Goal: Task Accomplishment & Management: Use online tool/utility

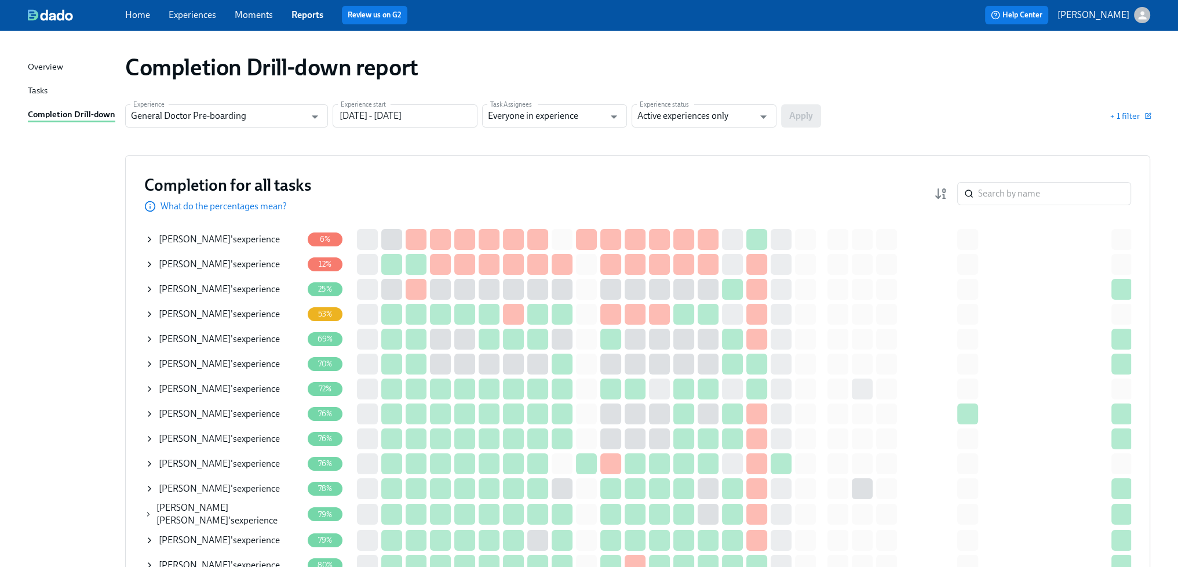
click at [220, 263] on div "[PERSON_NAME] 's experience" at bounding box center [219, 264] width 121 height 13
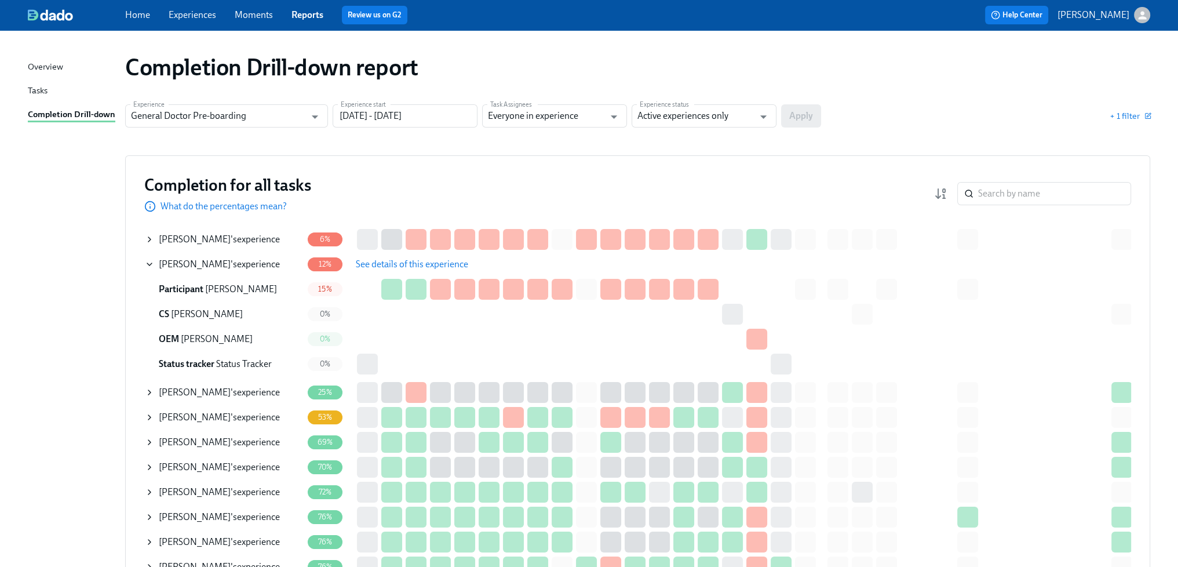
click at [422, 266] on span "See details of this experience" at bounding box center [412, 264] width 112 height 12
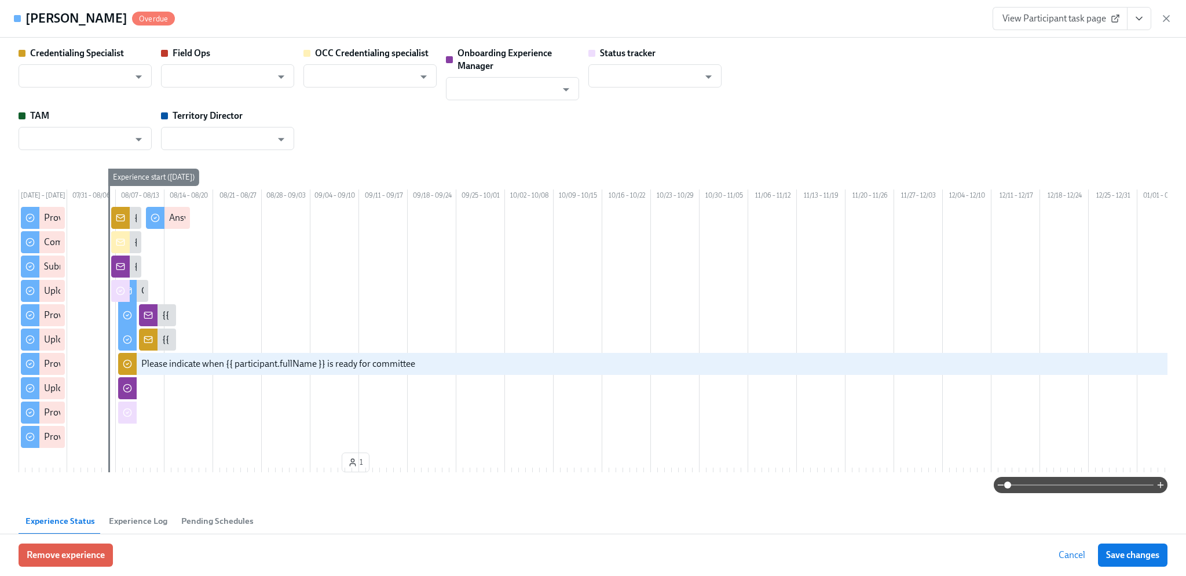
type input "[PERSON_NAME]"
type input "Status Tracker"
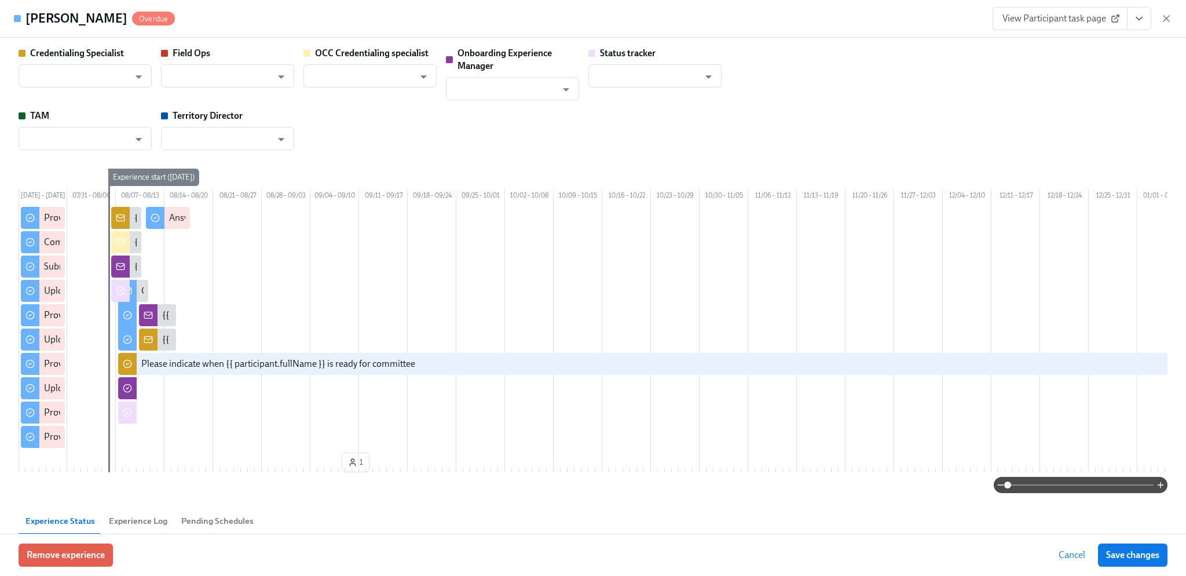
type input "[PERSON_NAME]"
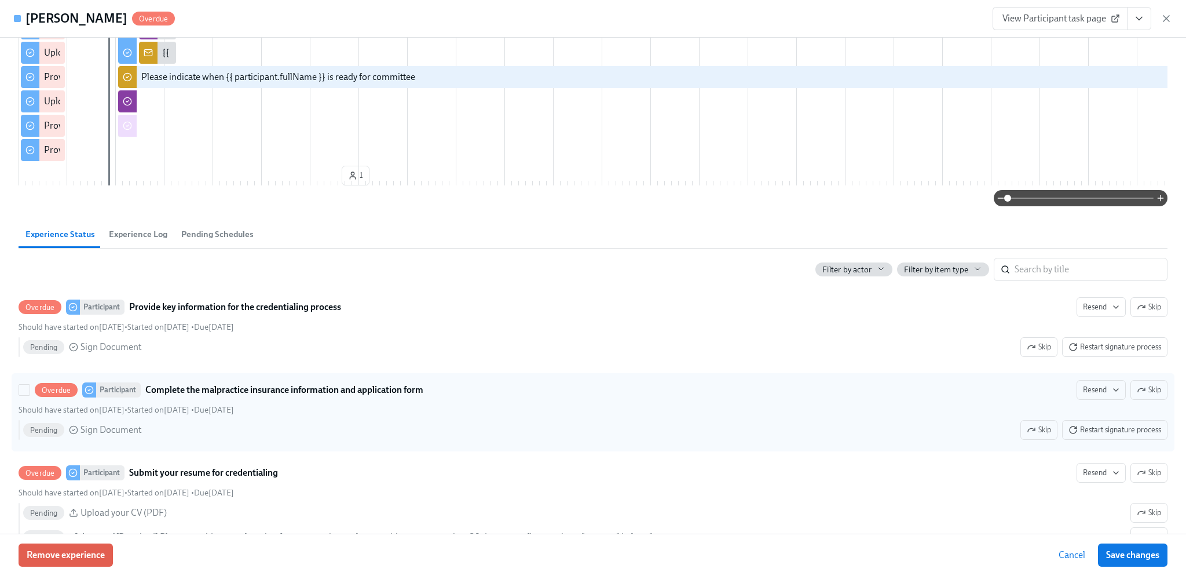
scroll to position [348, 0]
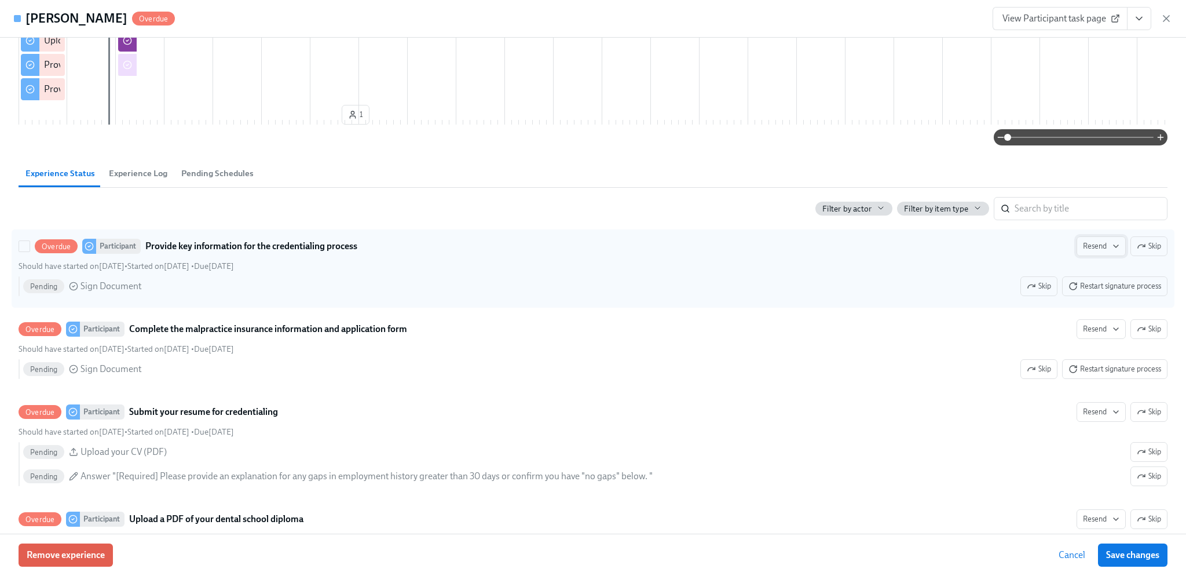
click at [1089, 252] on span "Resend" at bounding box center [1101, 246] width 36 height 12
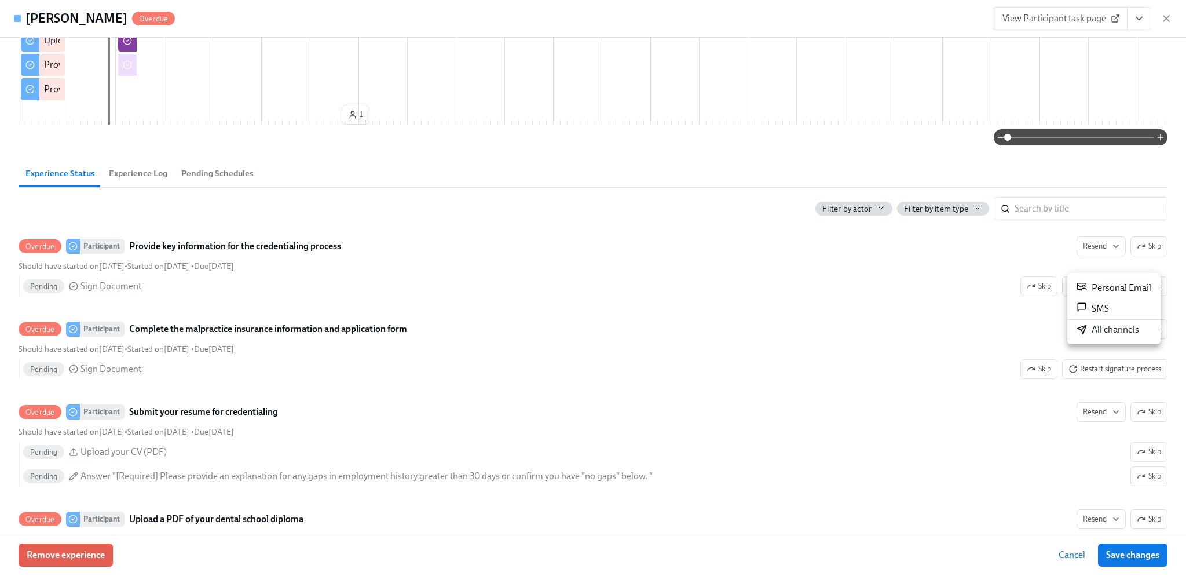
click at [1106, 331] on div "All channels" at bounding box center [1108, 329] width 63 height 13
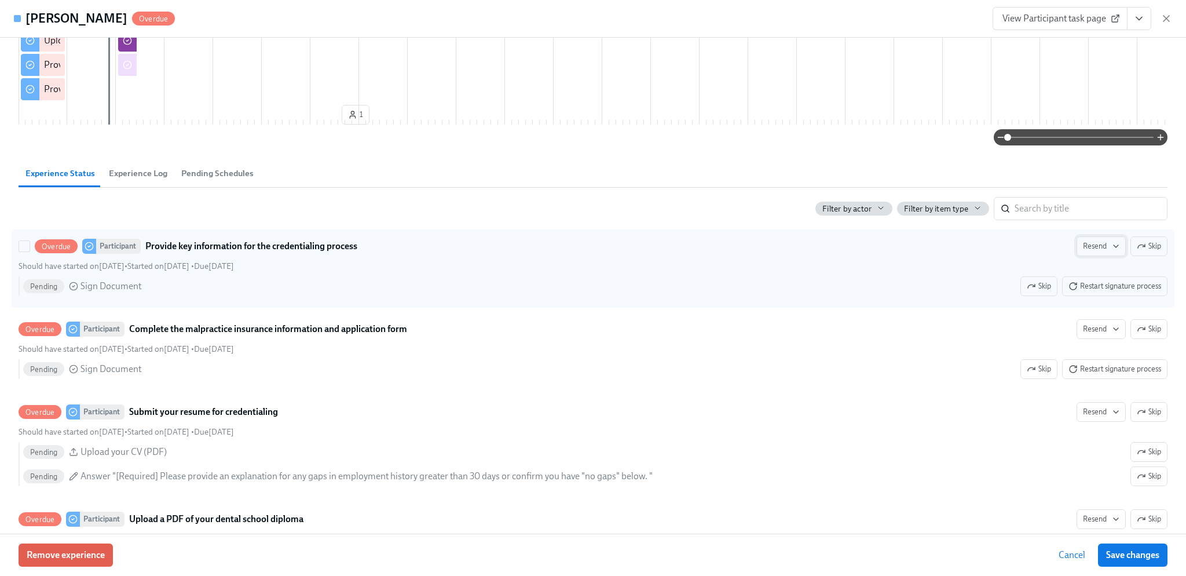
click at [1094, 252] on span "Resend" at bounding box center [1101, 246] width 36 height 12
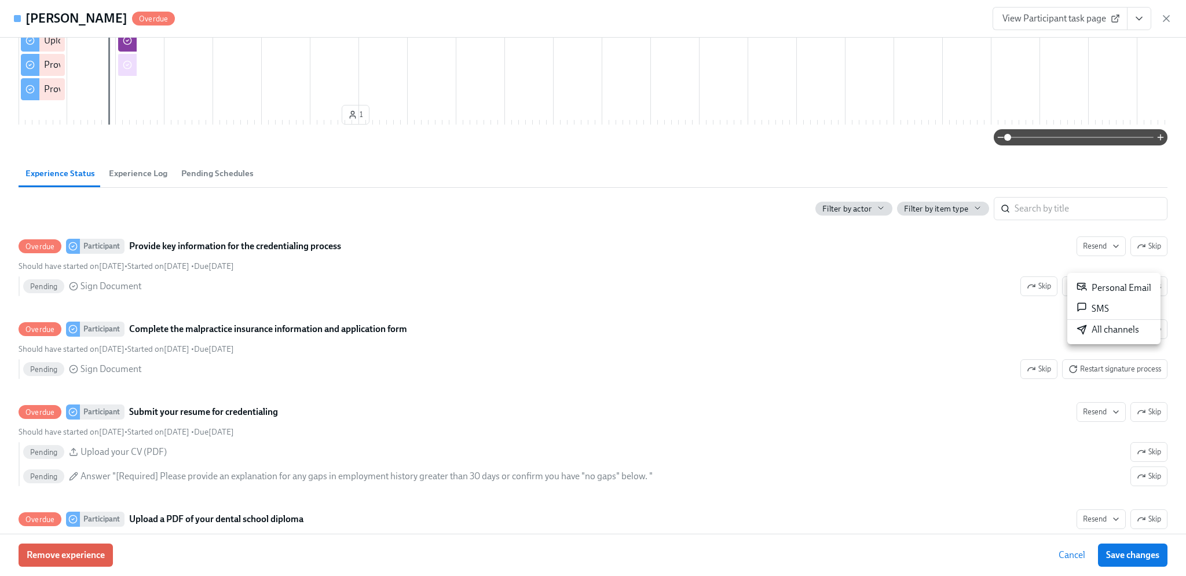
click at [1098, 289] on div "Personal Email" at bounding box center [1114, 288] width 75 height 14
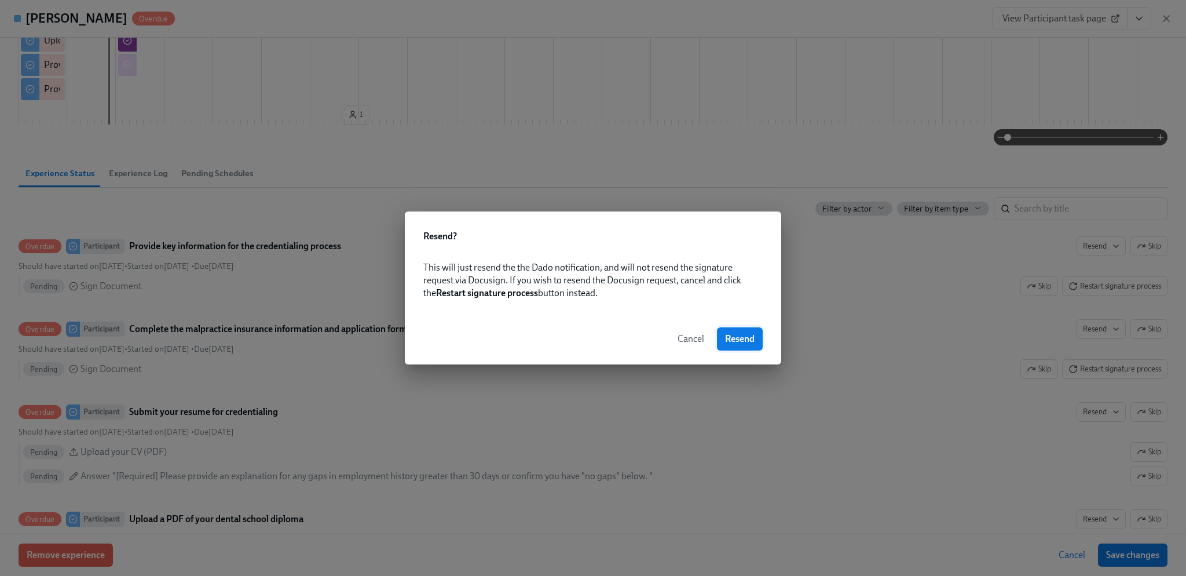
click at [754, 339] on span "Resend" at bounding box center [740, 339] width 30 height 12
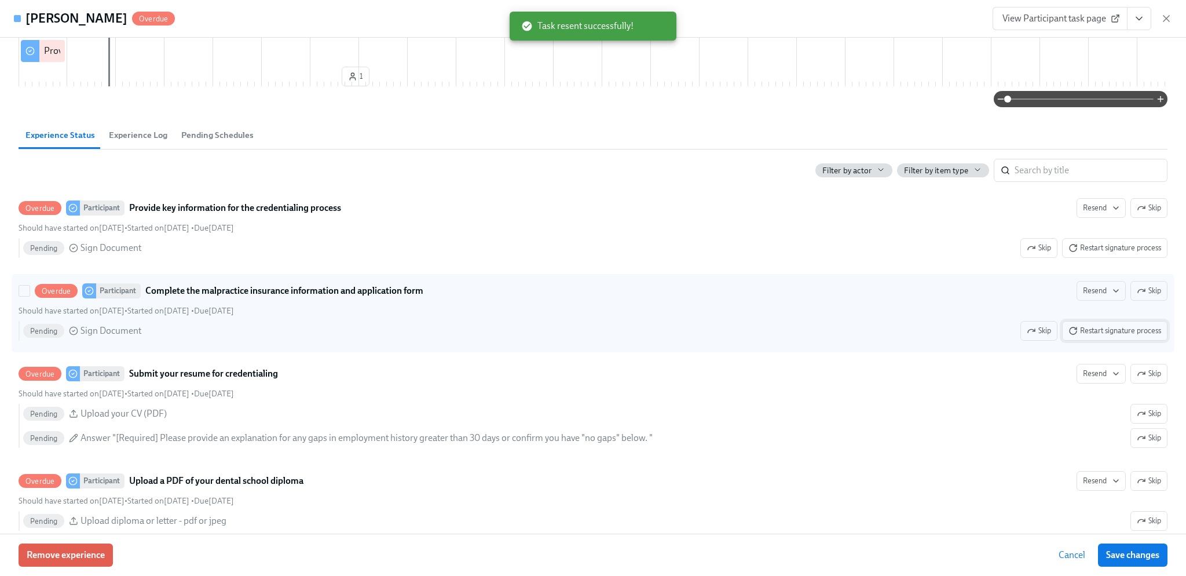
scroll to position [405, 0]
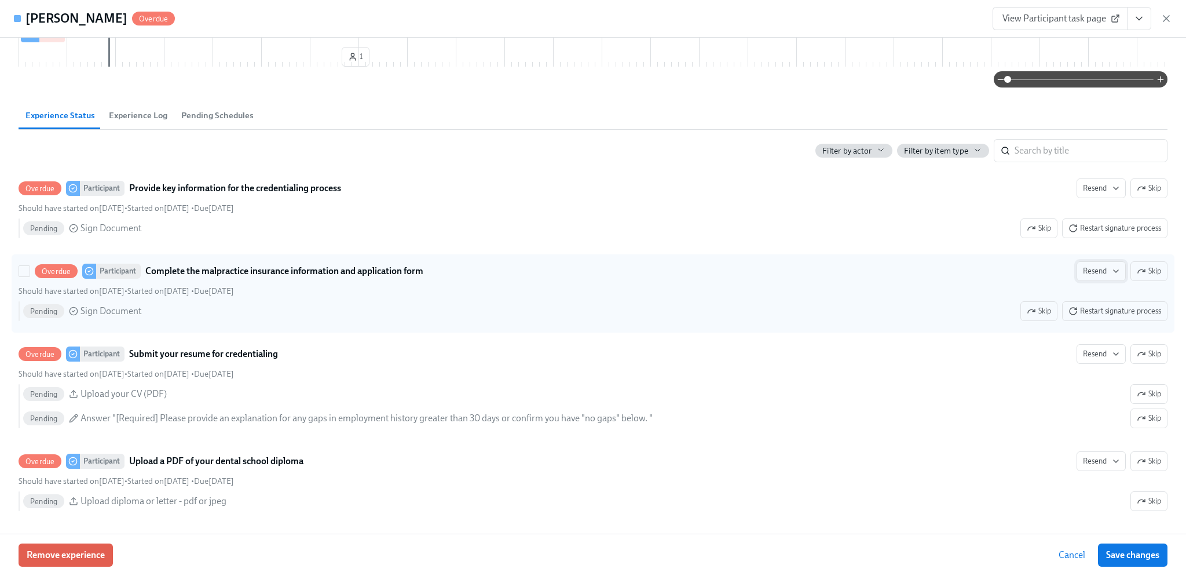
click at [1095, 277] on span "Resend" at bounding box center [1101, 271] width 36 height 12
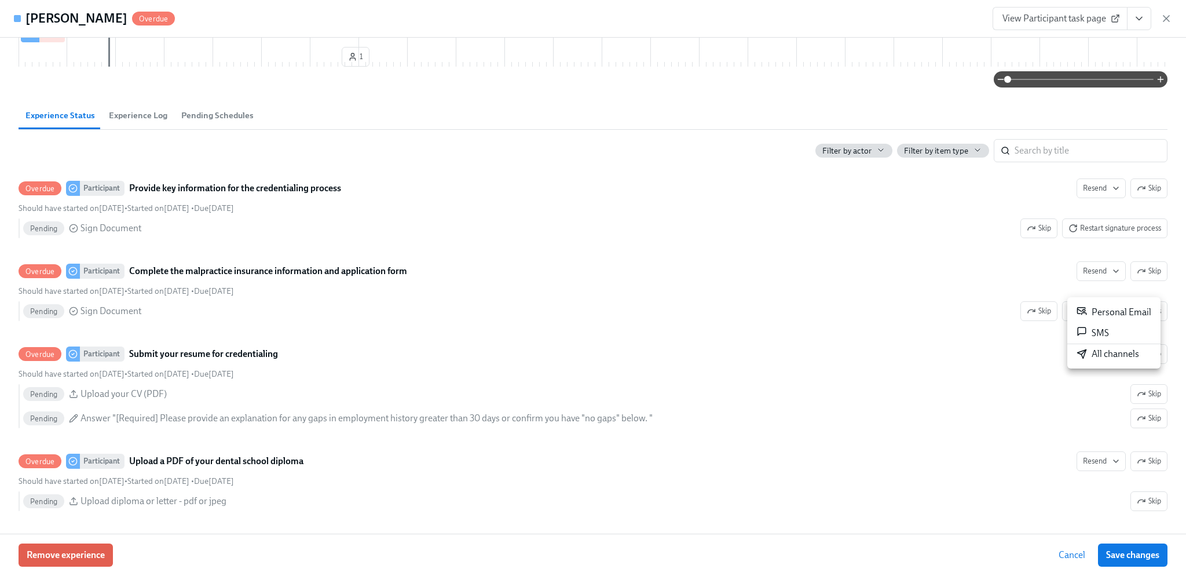
click at [1120, 312] on div "Personal Email" at bounding box center [1114, 312] width 75 height 14
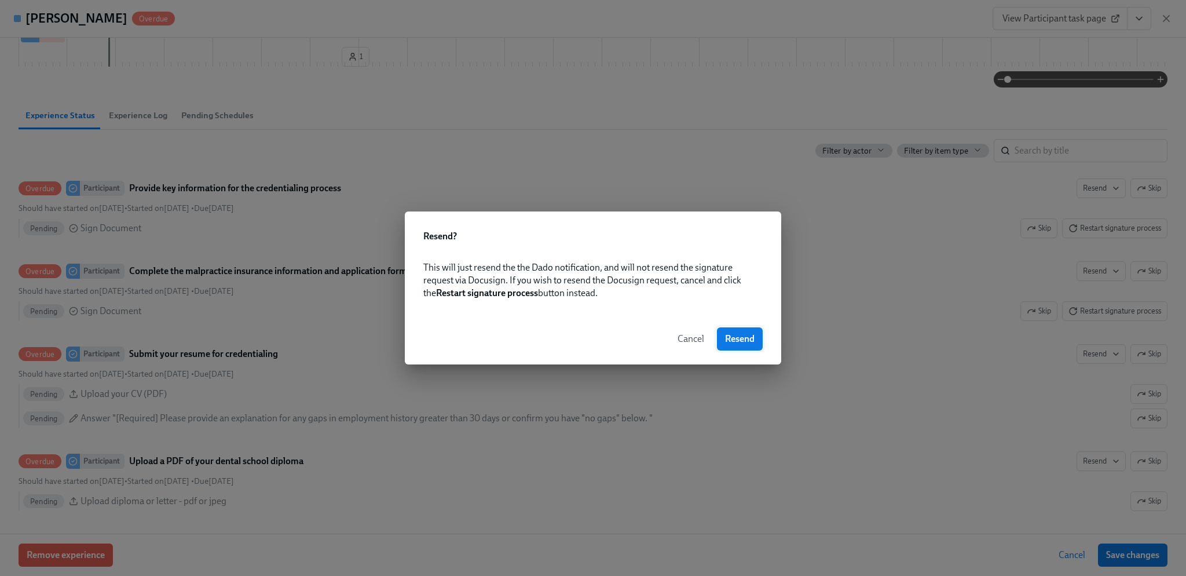
click at [758, 337] on button "Resend" at bounding box center [740, 338] width 46 height 23
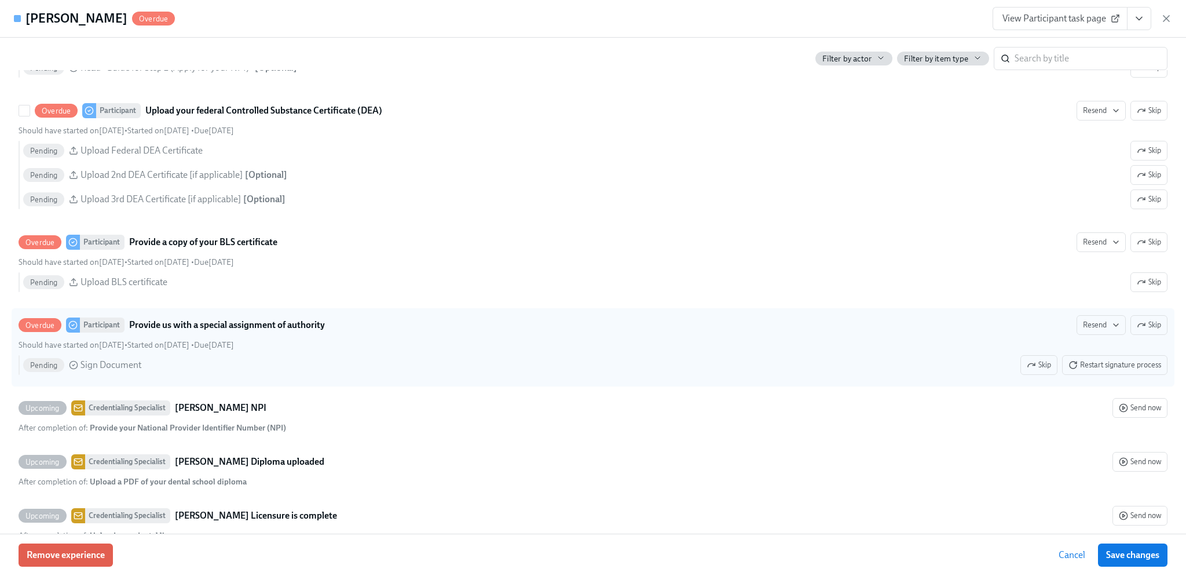
scroll to position [1332, 0]
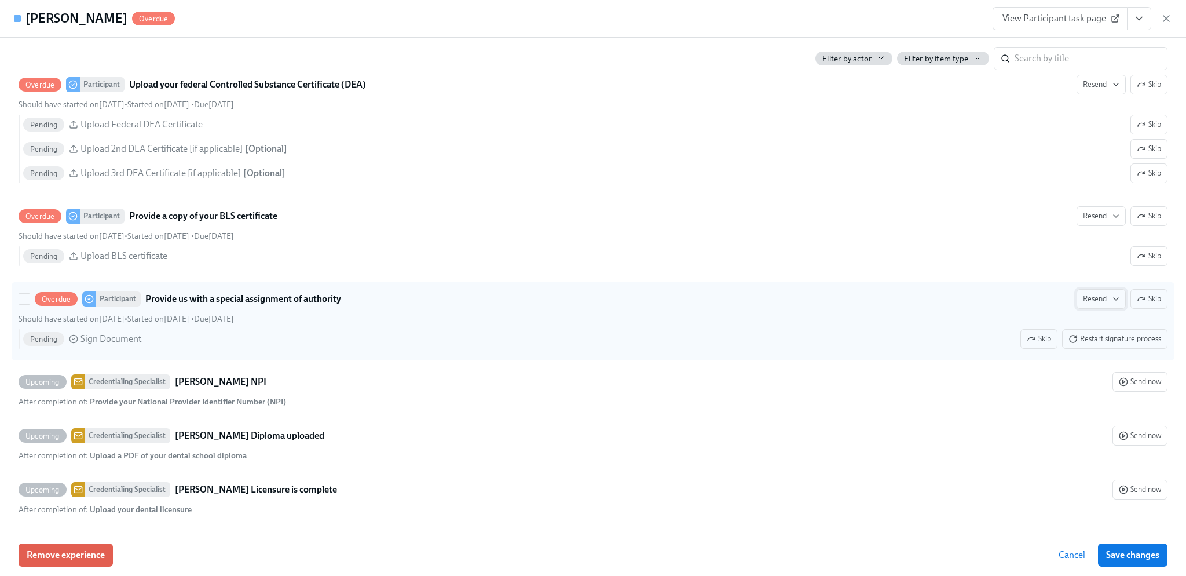
click at [1085, 305] on span "Resend" at bounding box center [1101, 299] width 36 height 12
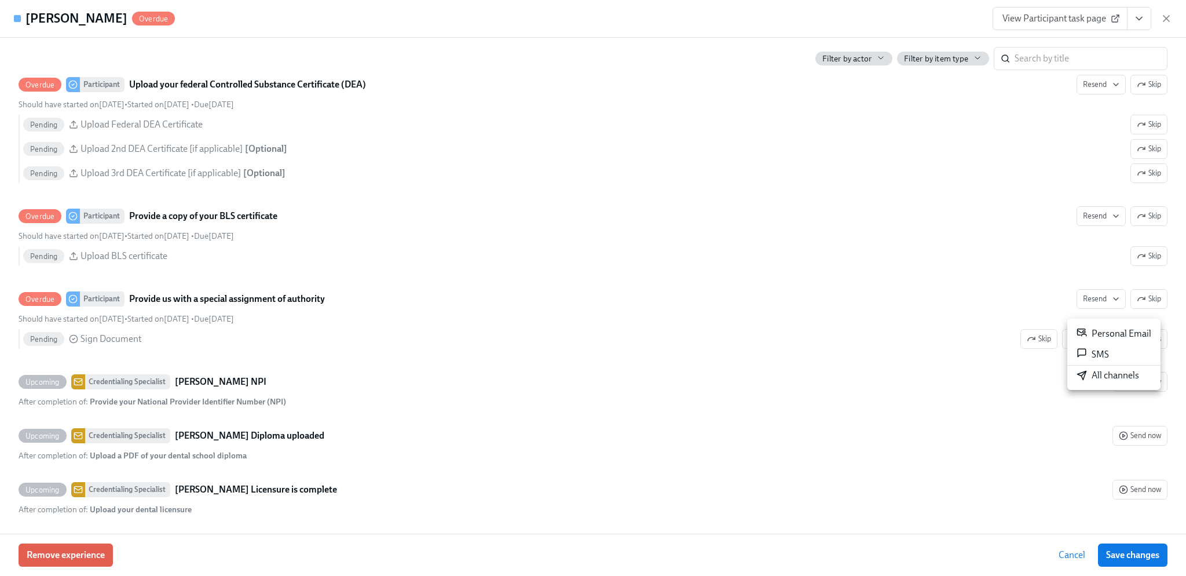
click at [1101, 333] on div "Personal Email" at bounding box center [1114, 334] width 75 height 14
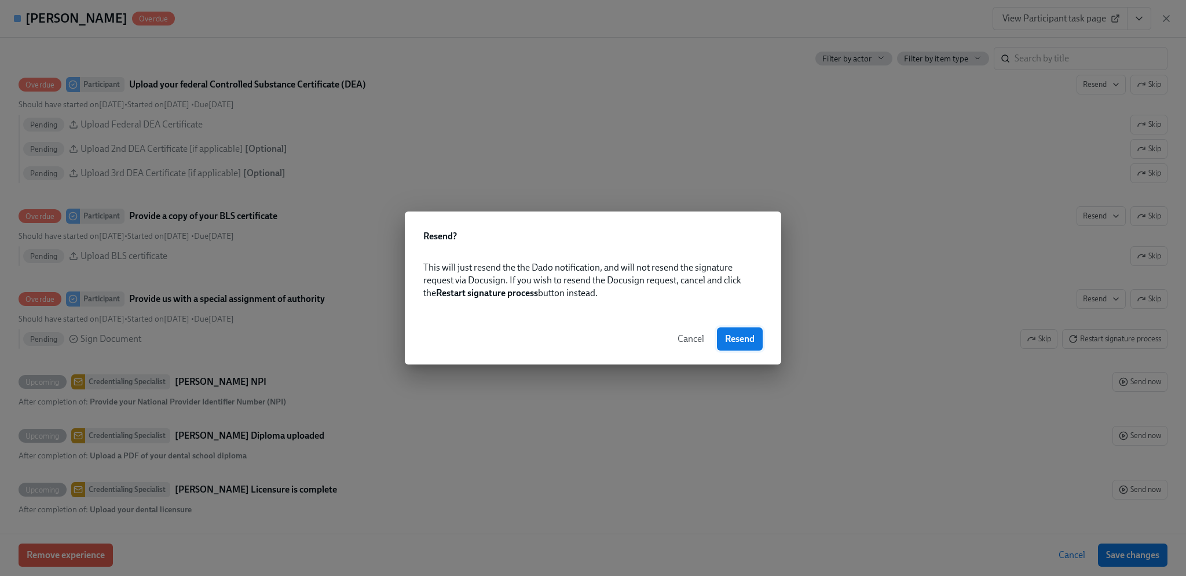
click at [748, 335] on span "Resend" at bounding box center [740, 339] width 30 height 12
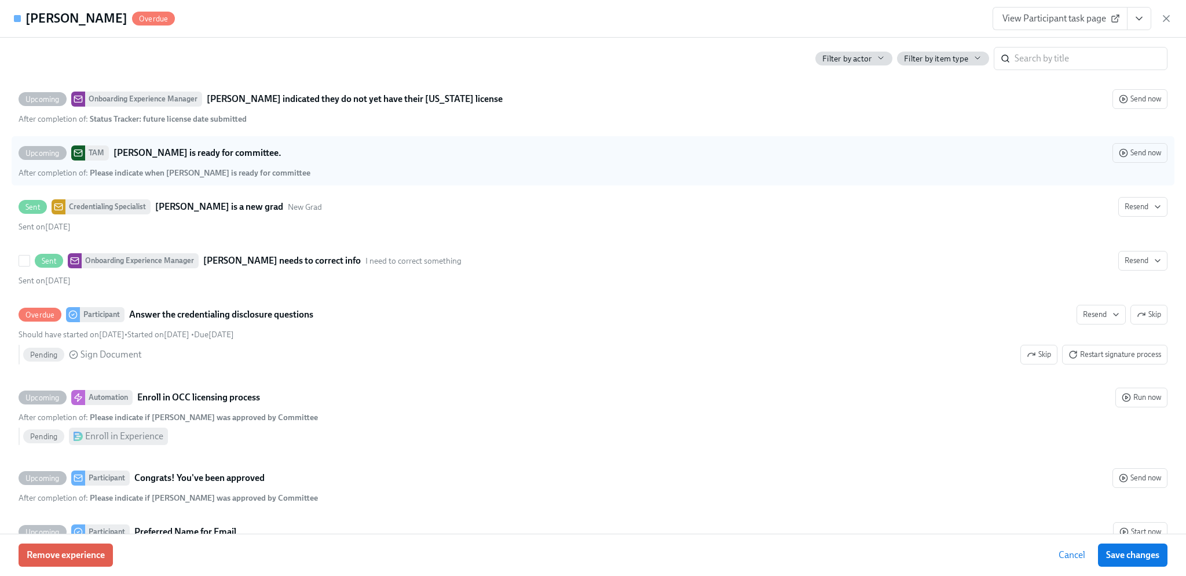
scroll to position [3302, 0]
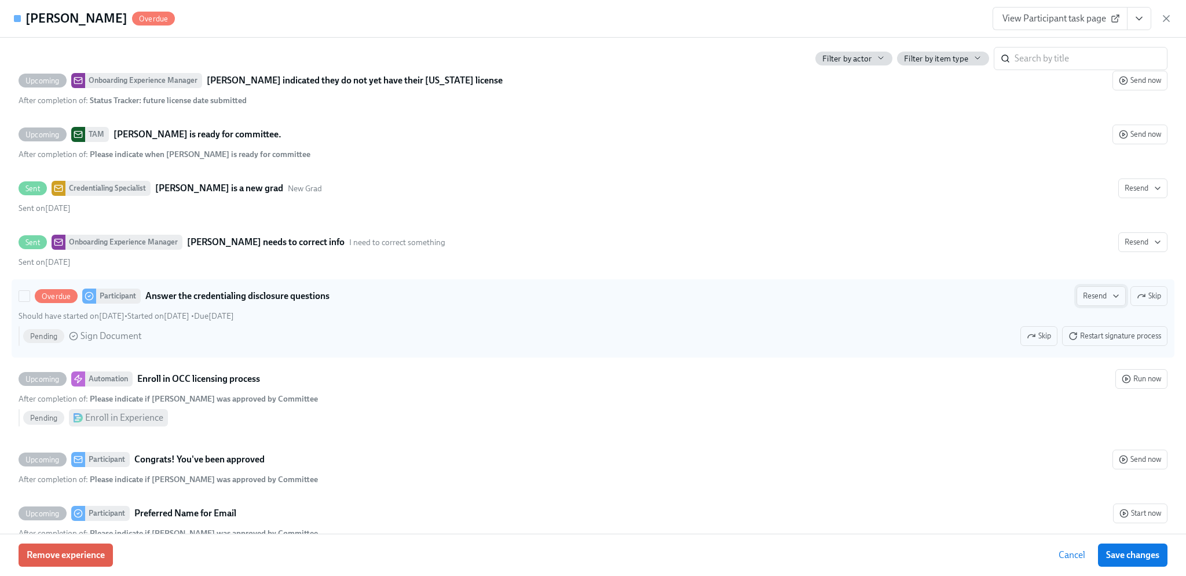
click at [1083, 298] on span "Resend" at bounding box center [1101, 296] width 36 height 12
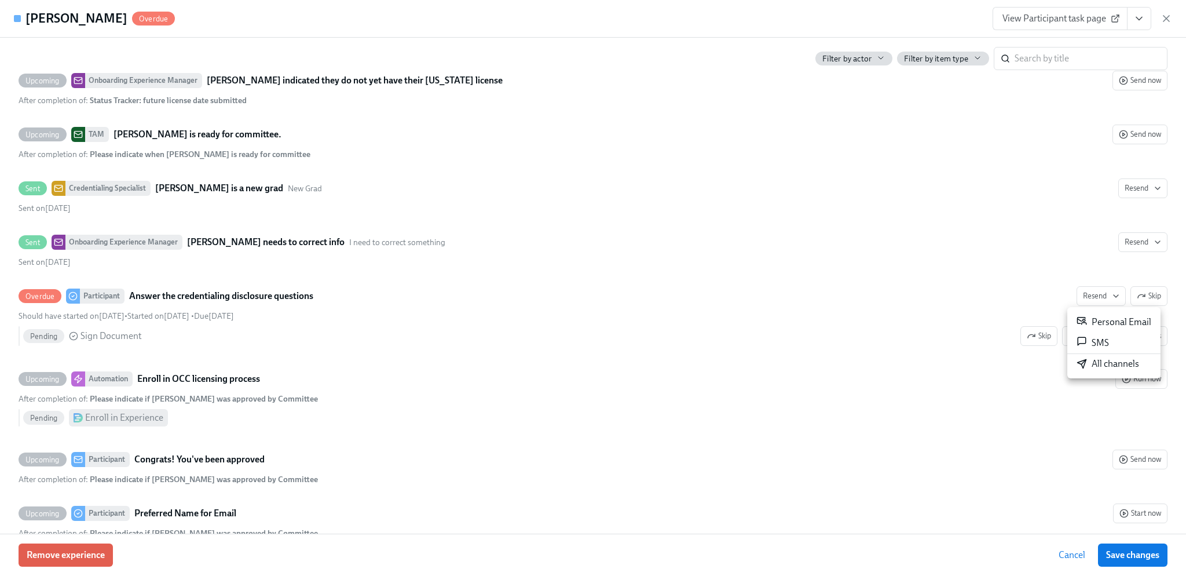
click at [1089, 317] on div "Personal Email" at bounding box center [1114, 322] width 75 height 14
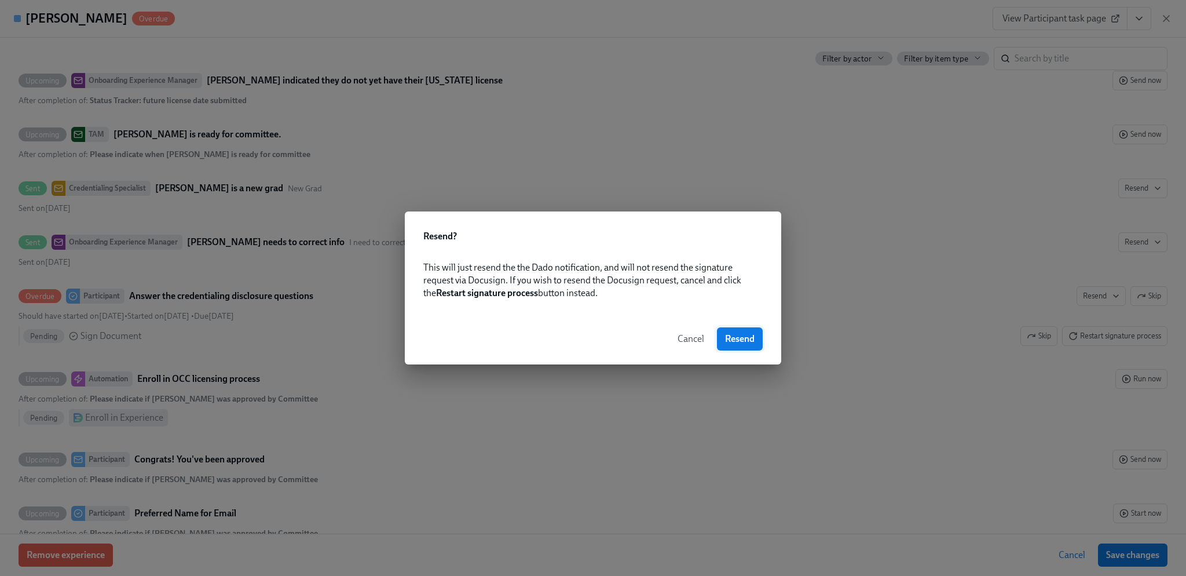
click at [748, 332] on button "Resend" at bounding box center [740, 338] width 46 height 23
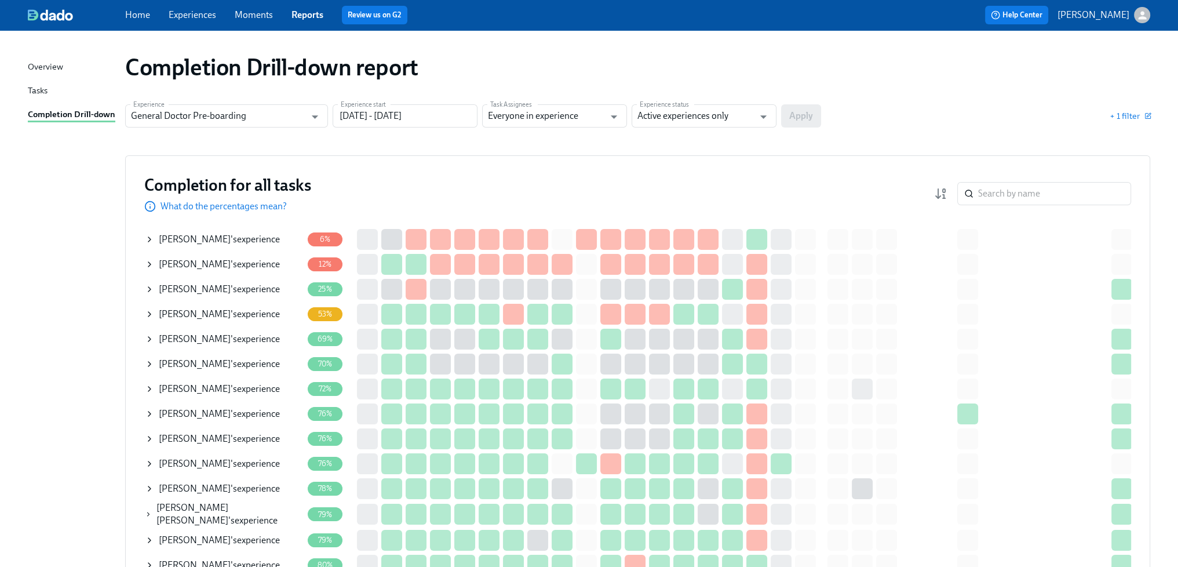
click at [213, 238] on span "[PERSON_NAME]" at bounding box center [195, 238] width 72 height 11
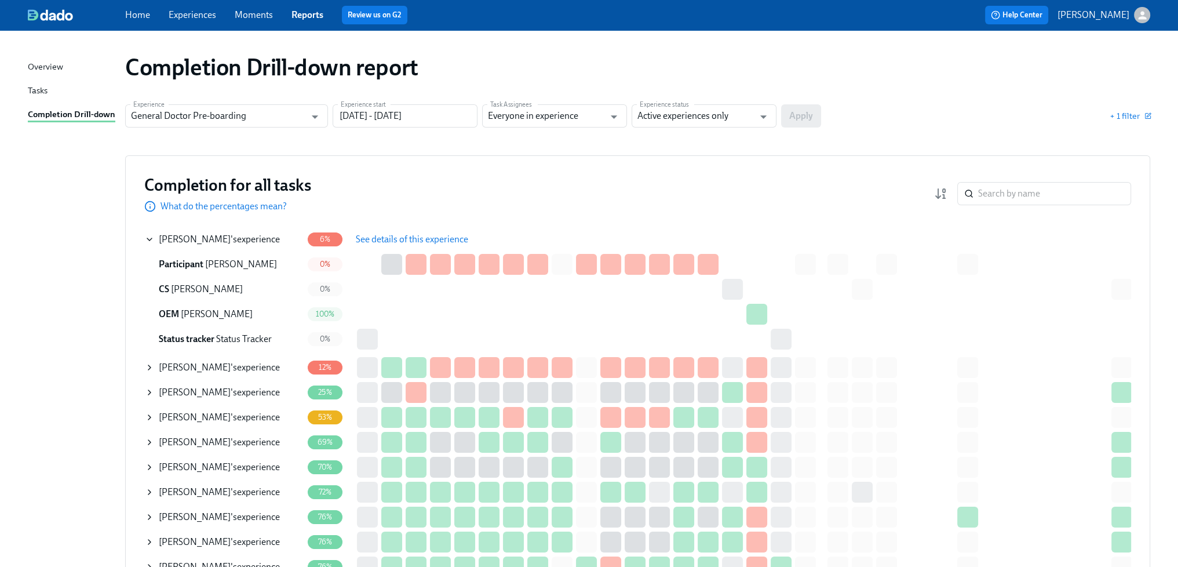
click at [413, 243] on span "See details of this experience" at bounding box center [412, 239] width 112 height 12
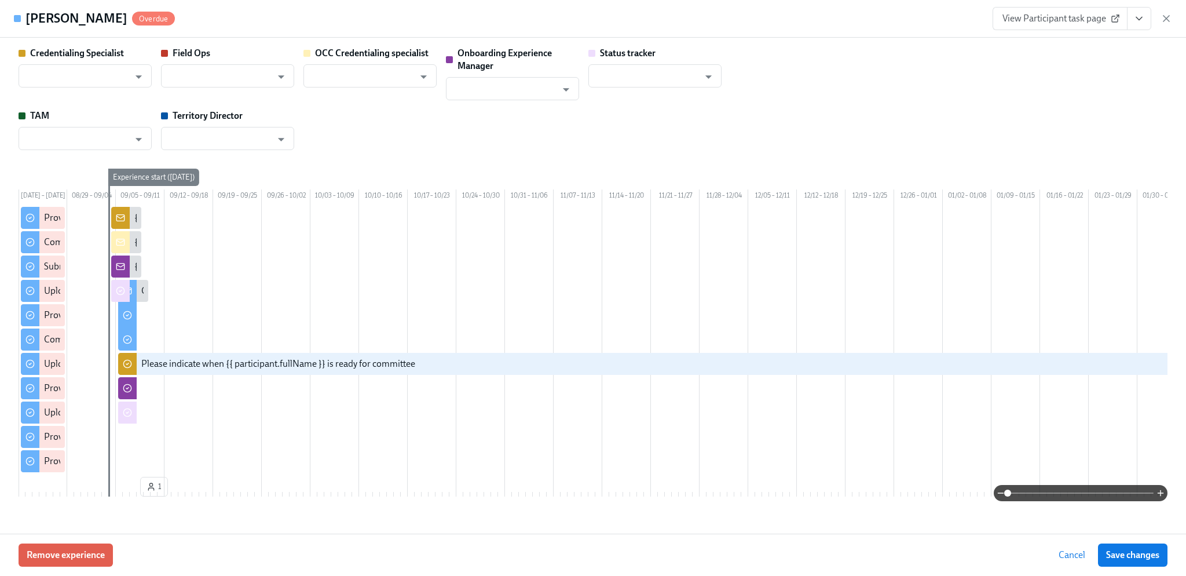
type input "[PERSON_NAME]"
type input "Rachel Wicklander"
type input "Status Tracker"
type input "Claire Tomey"
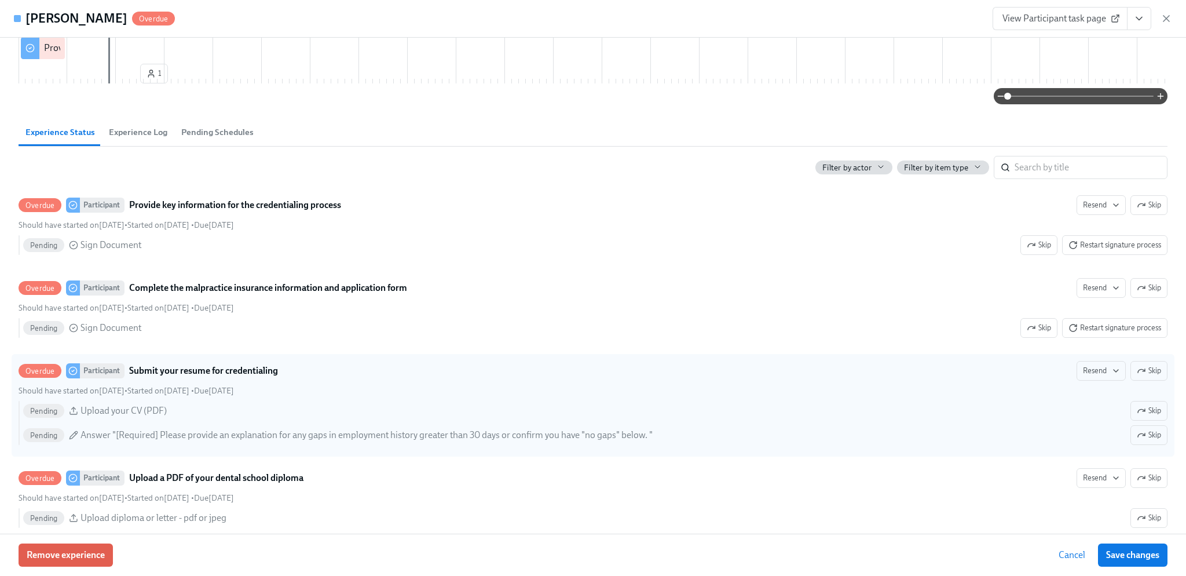
scroll to position [405, 0]
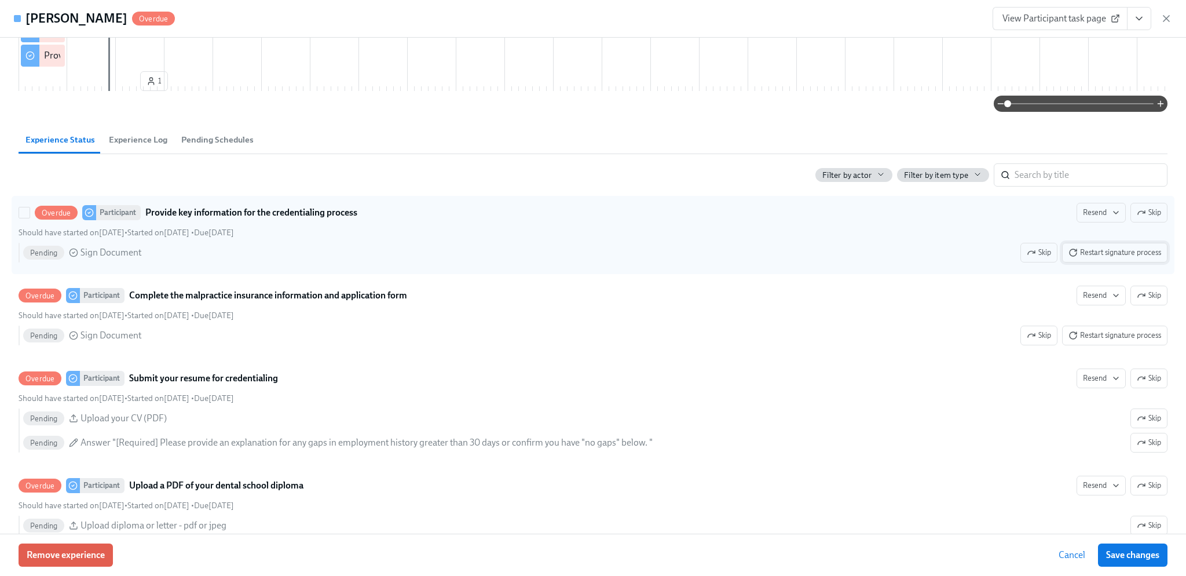
click at [1081, 258] on span "Restart signature process" at bounding box center [1115, 253] width 93 height 12
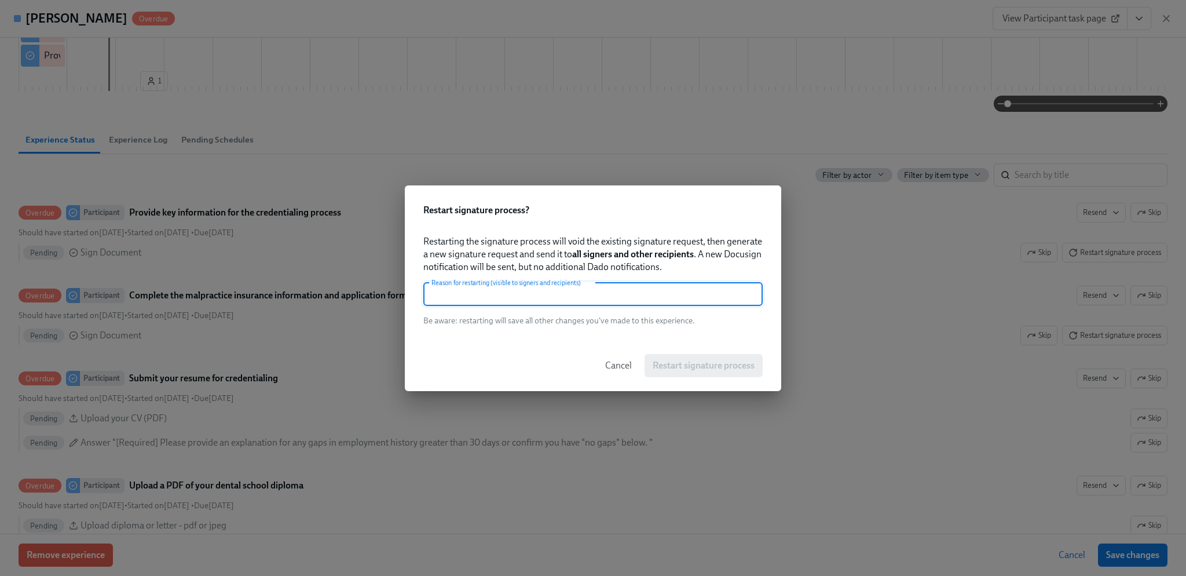
click at [653, 304] on input "text" at bounding box center [592, 294] width 339 height 23
type input "Resend"
click at [681, 361] on span "Restart signature process" at bounding box center [704, 366] width 102 height 12
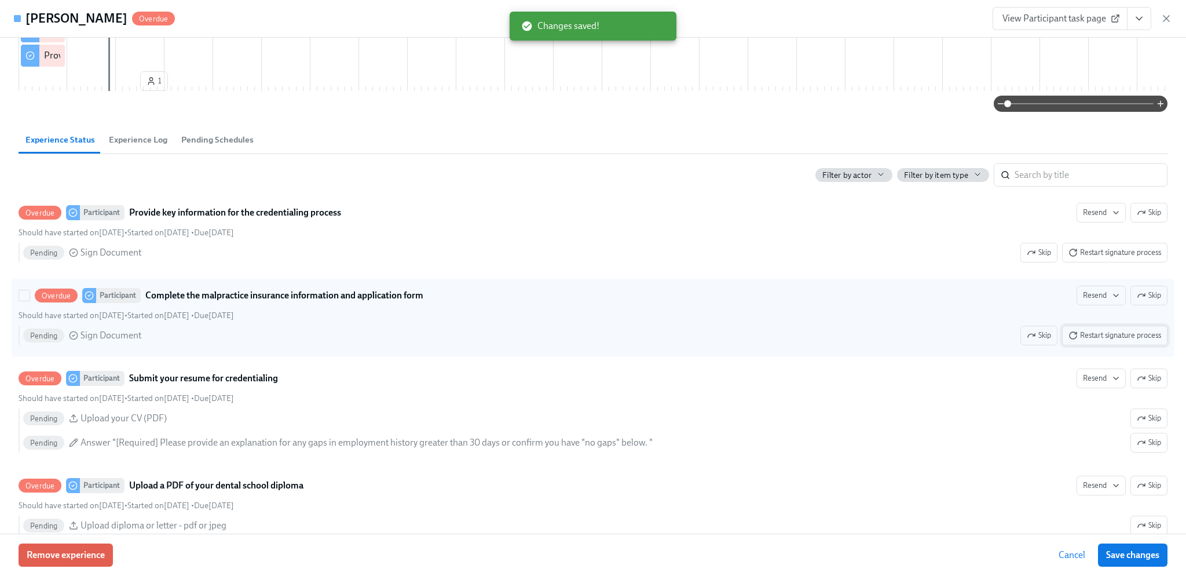
click at [1110, 341] on span "Restart signature process" at bounding box center [1115, 336] width 93 height 12
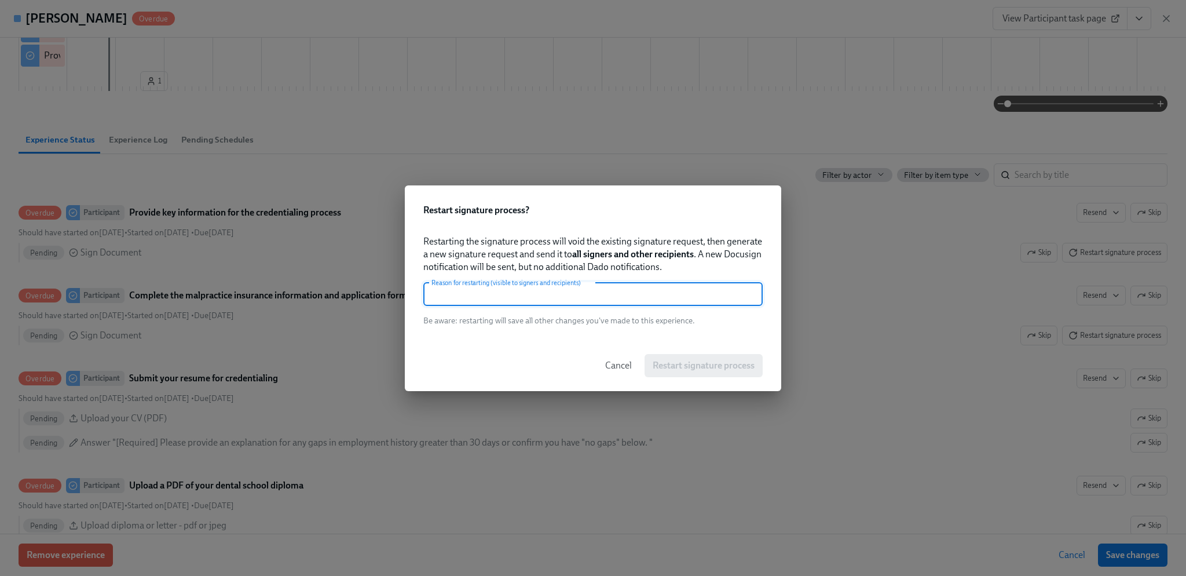
click at [612, 293] on input "text" at bounding box center [592, 294] width 339 height 23
type input "Resend"
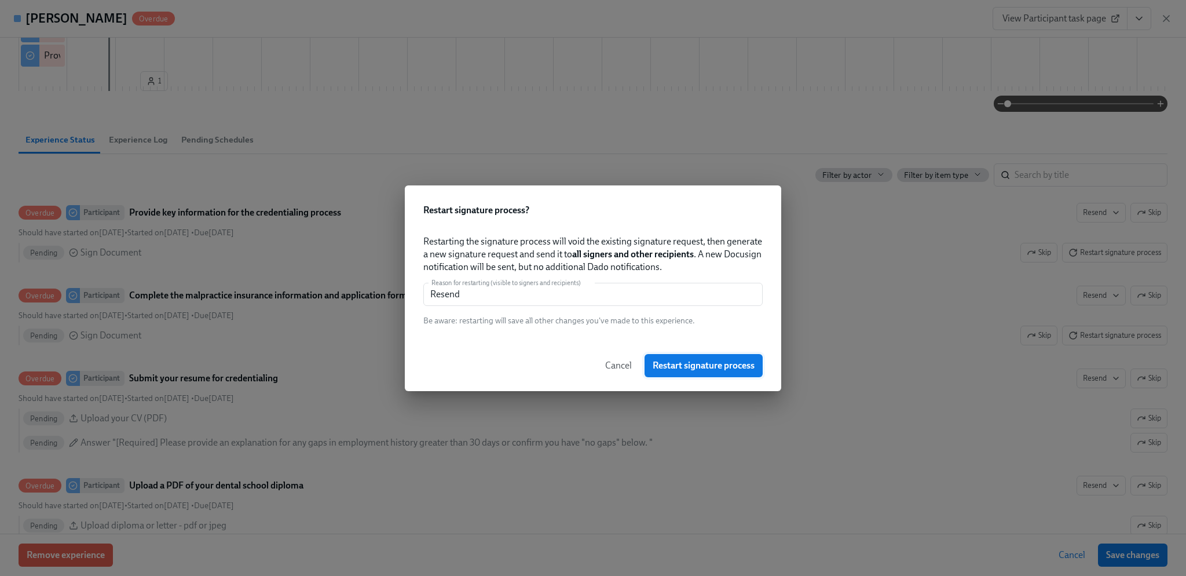
click at [741, 357] on button "Restart signature process" at bounding box center [704, 365] width 118 height 23
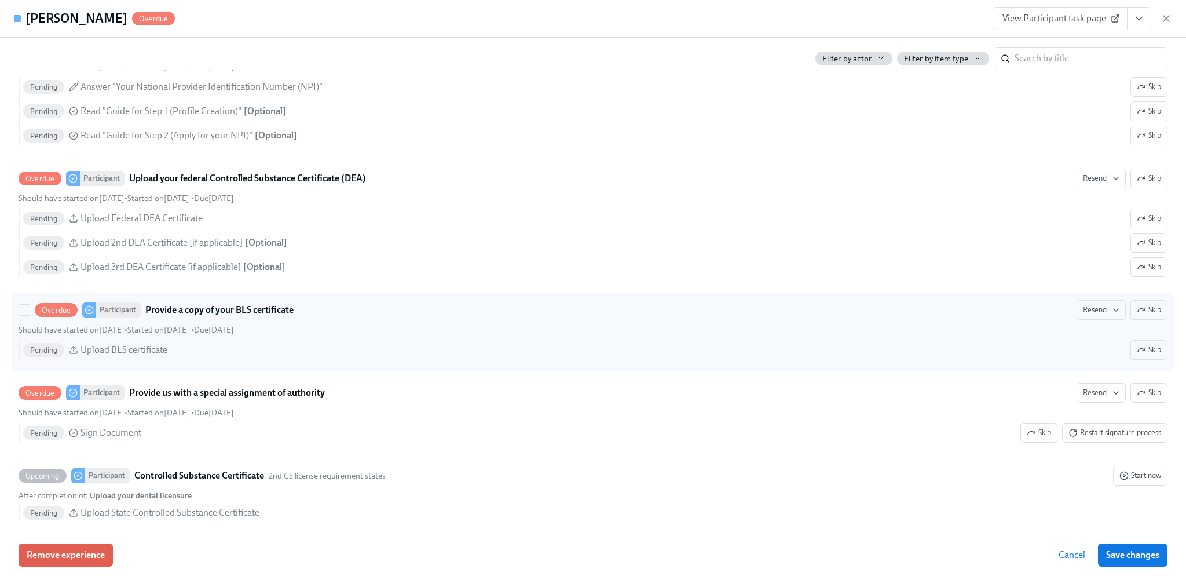
scroll to position [1390, 0]
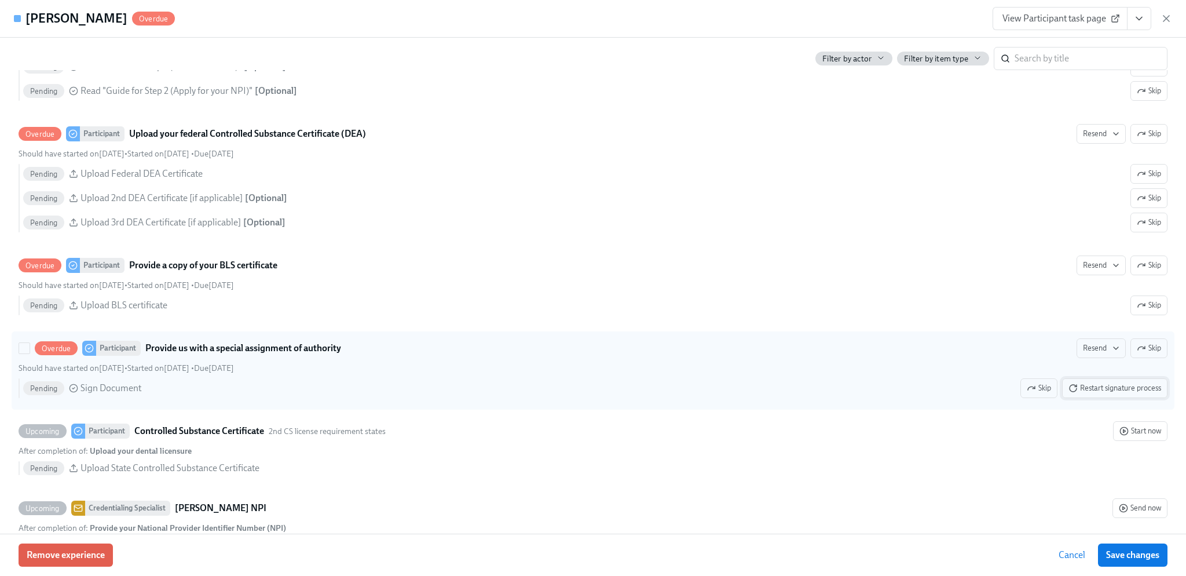
click at [1115, 393] on span "Restart signature process" at bounding box center [1115, 388] width 93 height 12
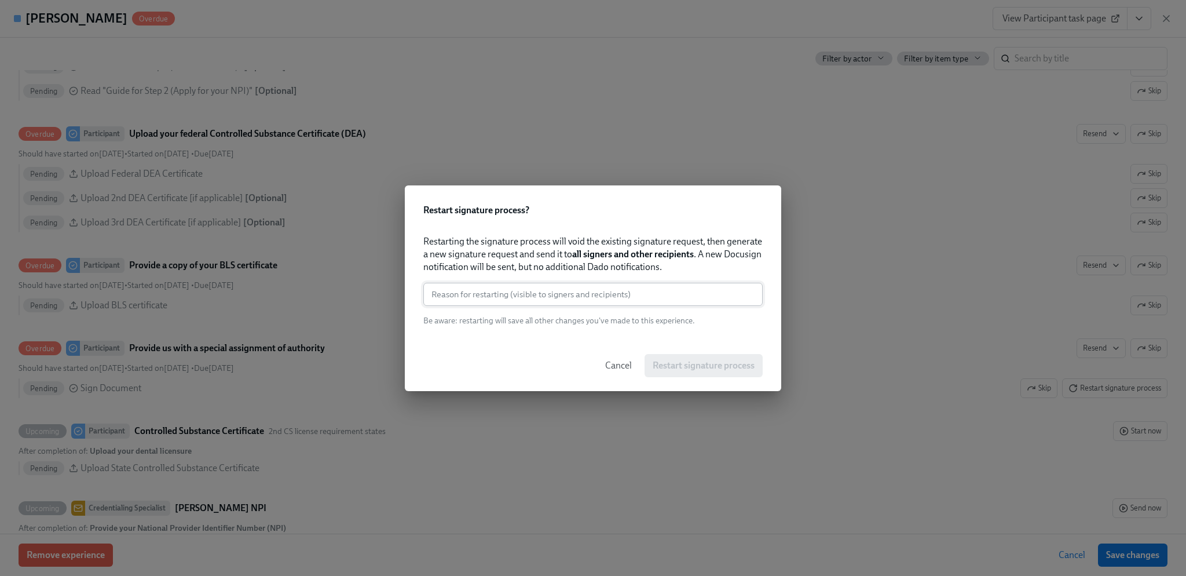
click at [598, 292] on input "text" at bounding box center [592, 294] width 339 height 23
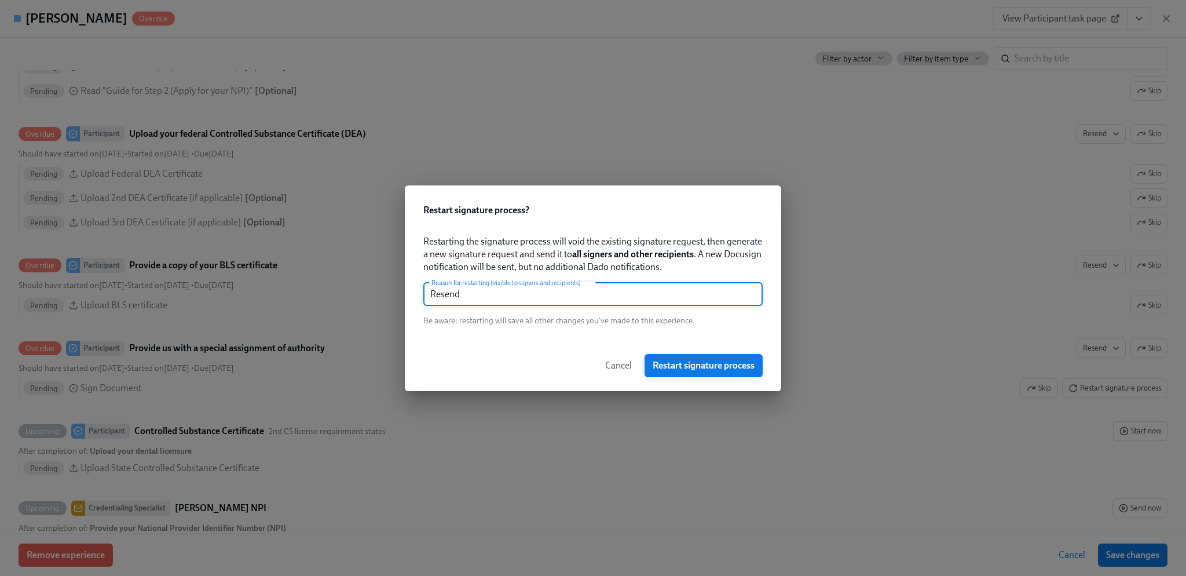
type input "Resend"
click at [704, 362] on span "Restart signature process" at bounding box center [704, 366] width 102 height 12
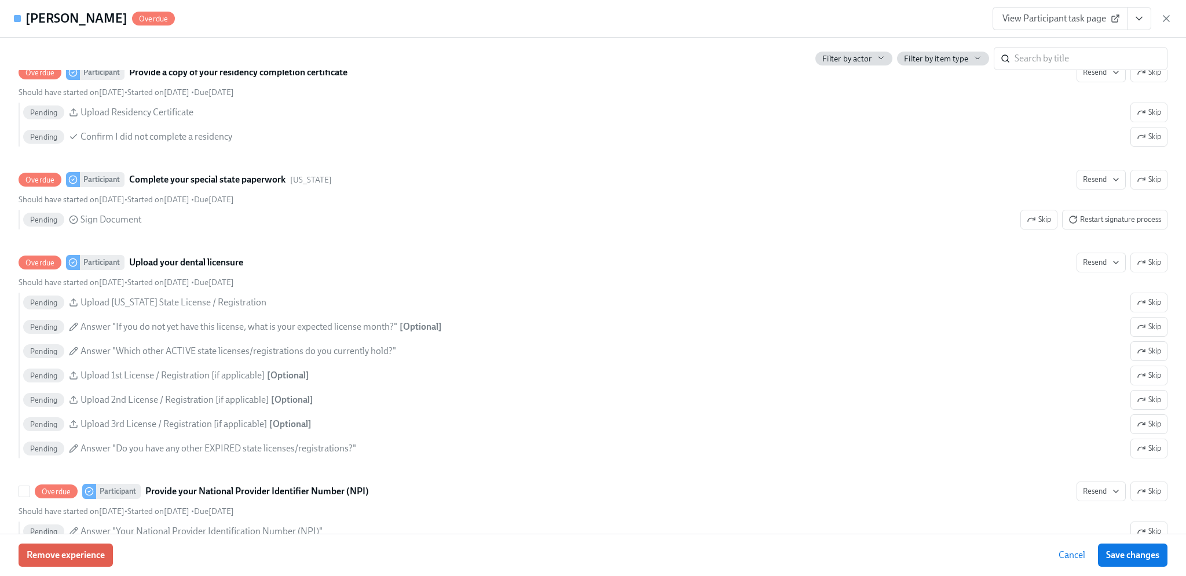
scroll to position [885, 0]
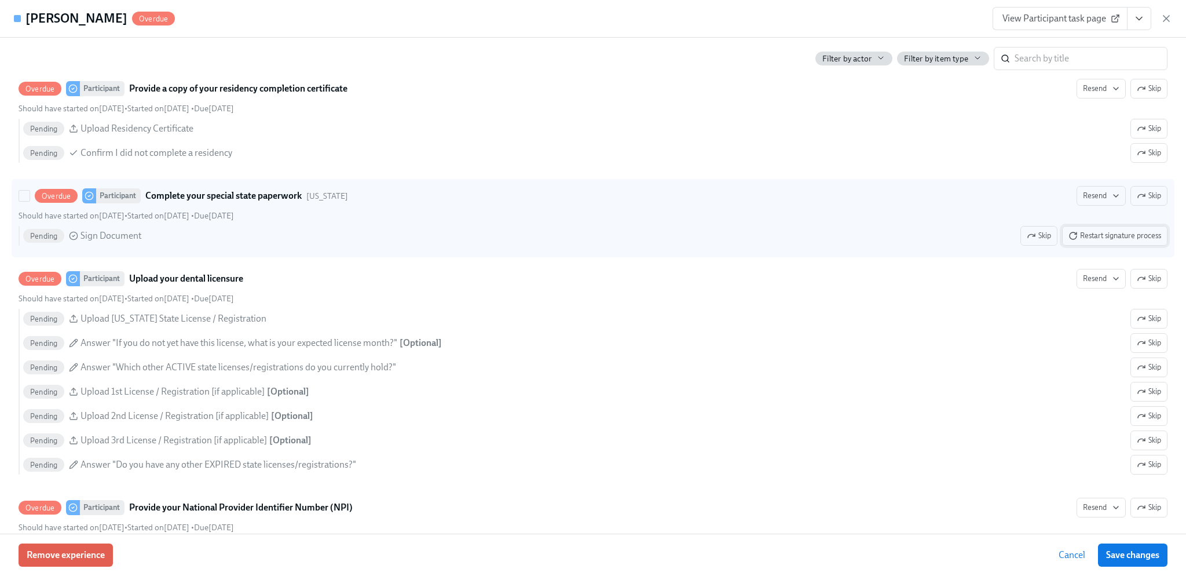
click at [1088, 242] on span "Restart signature process" at bounding box center [1115, 236] width 93 height 12
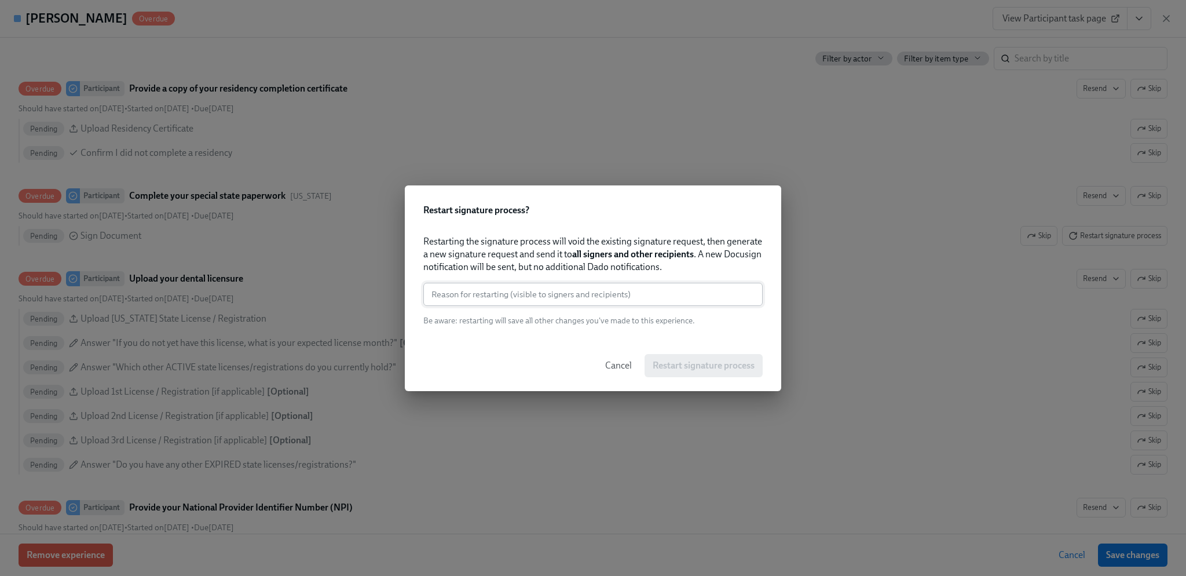
click at [527, 293] on input "text" at bounding box center [592, 294] width 339 height 23
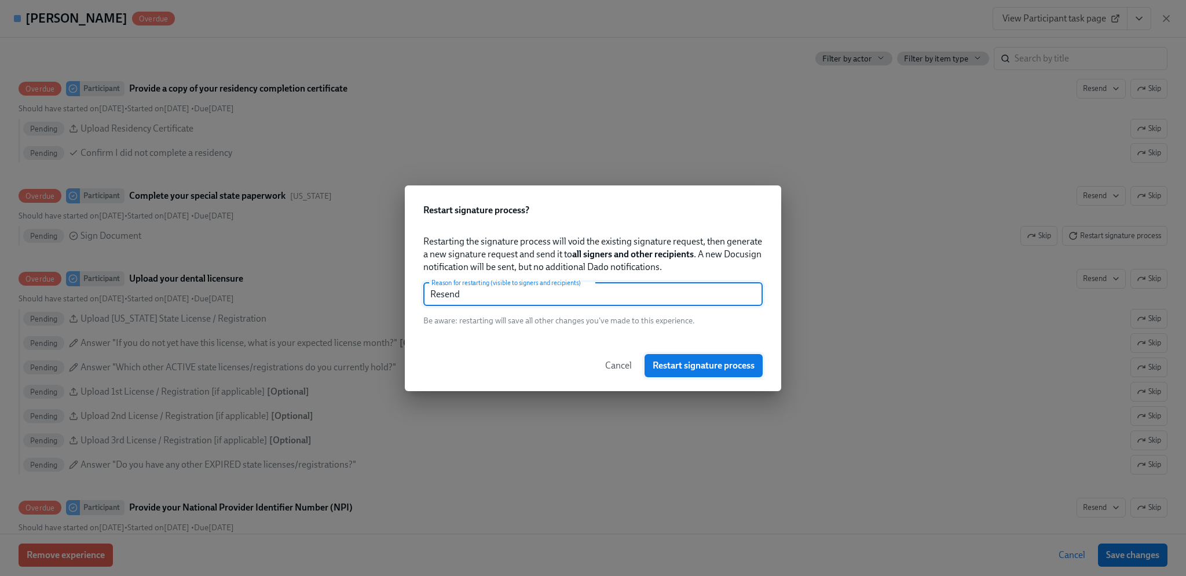
type input "Resend"
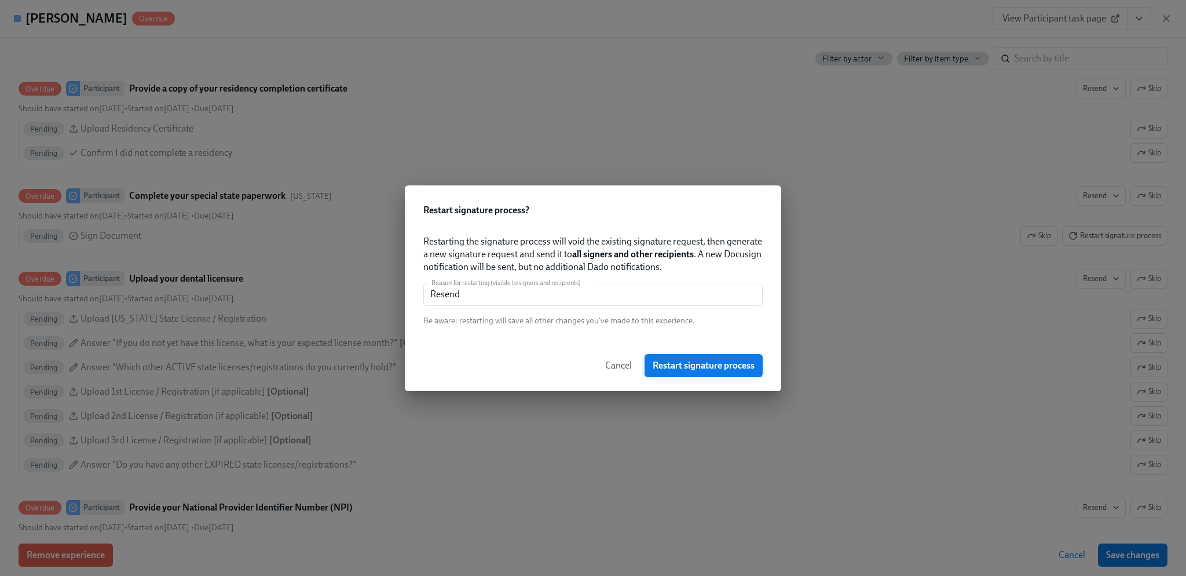
click at [692, 357] on button "Restart signature process" at bounding box center [704, 365] width 118 height 23
